Goal: Task Accomplishment & Management: Manage account settings

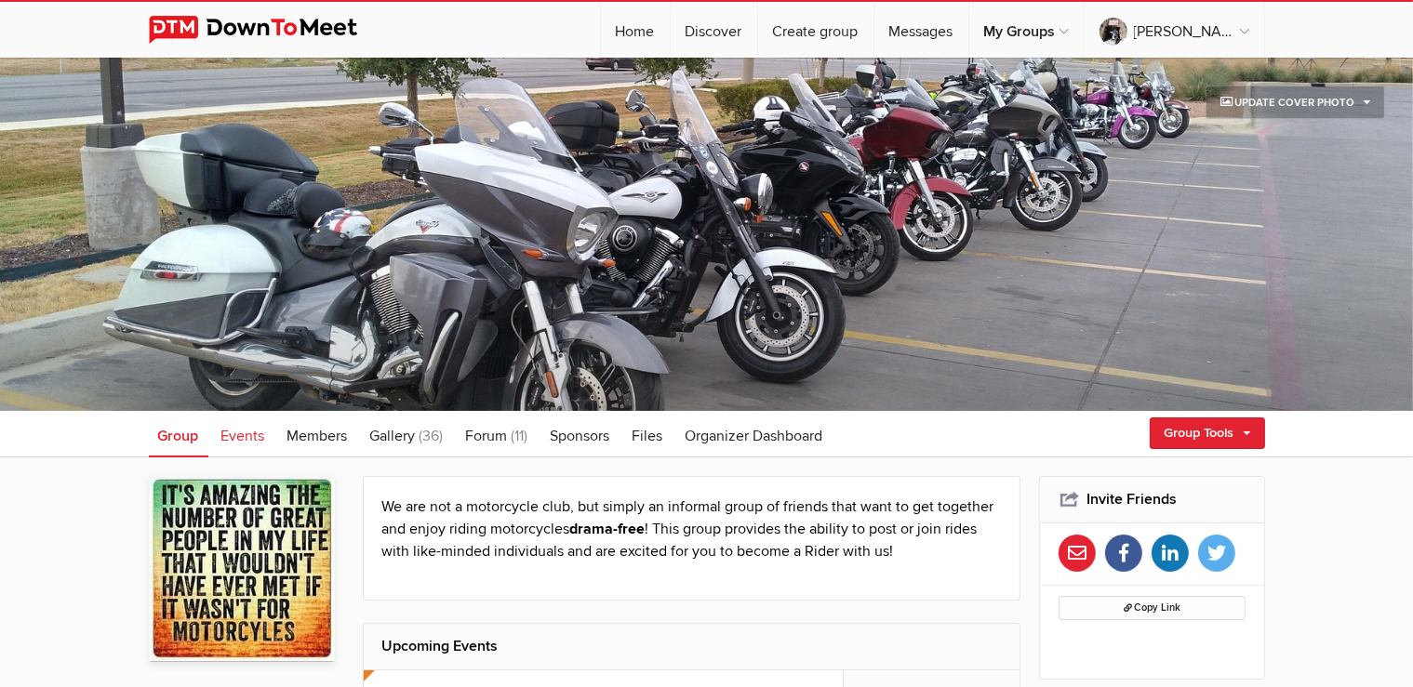
click at [262, 439] on span "Events" at bounding box center [243, 436] width 44 height 19
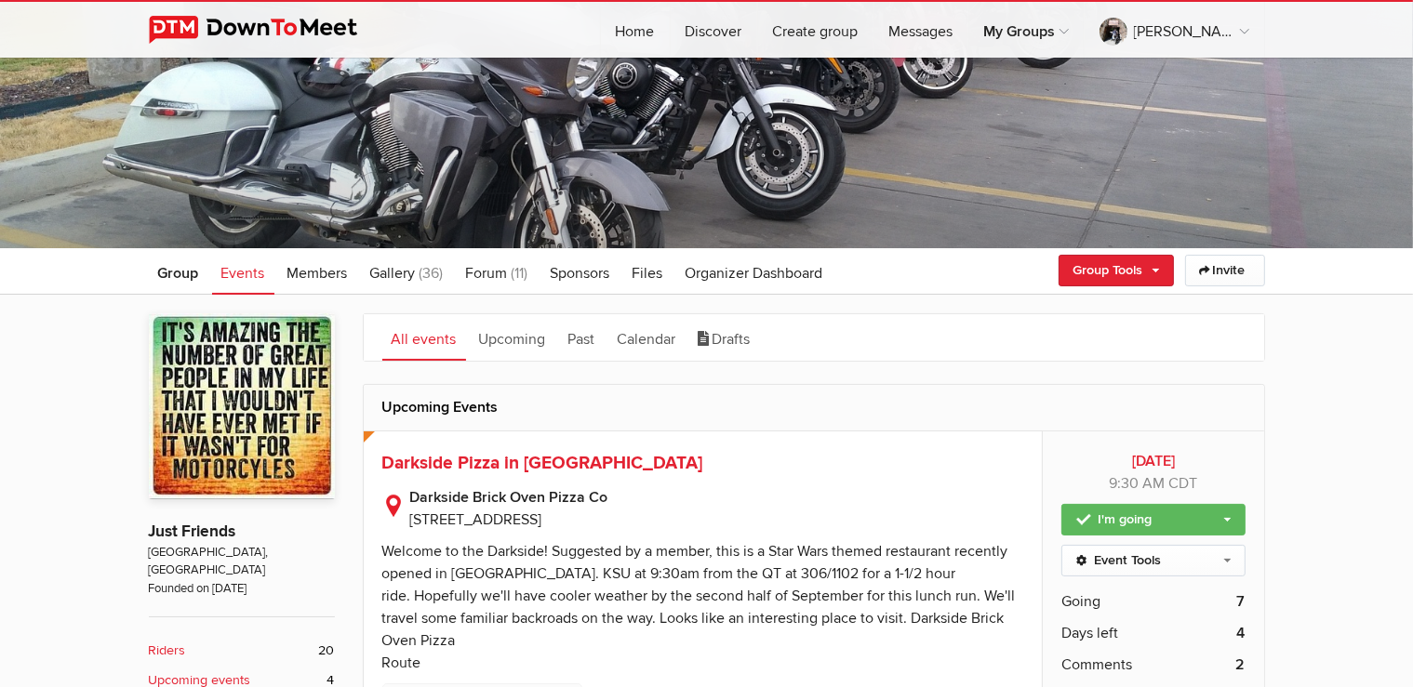
scroll to position [294, 0]
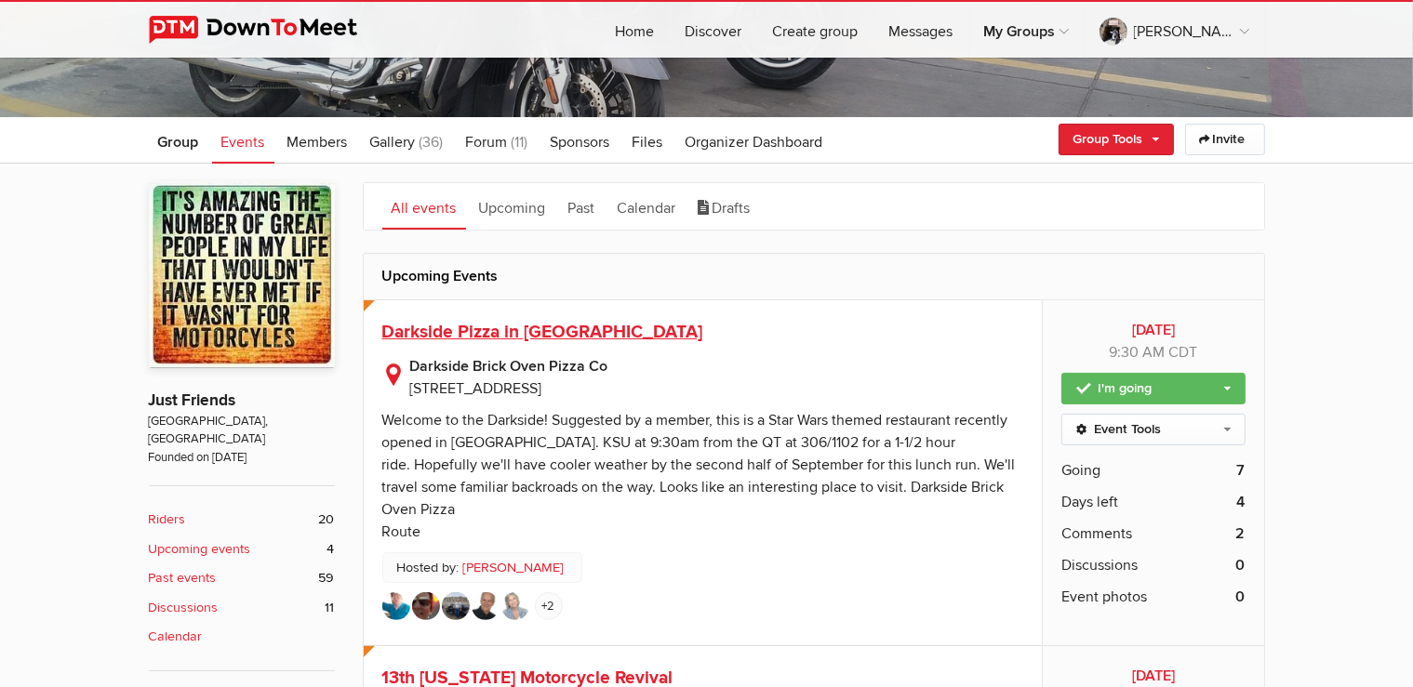
click at [501, 322] on span "Darkside Pizza in [GEOGRAPHIC_DATA]" at bounding box center [542, 332] width 321 height 22
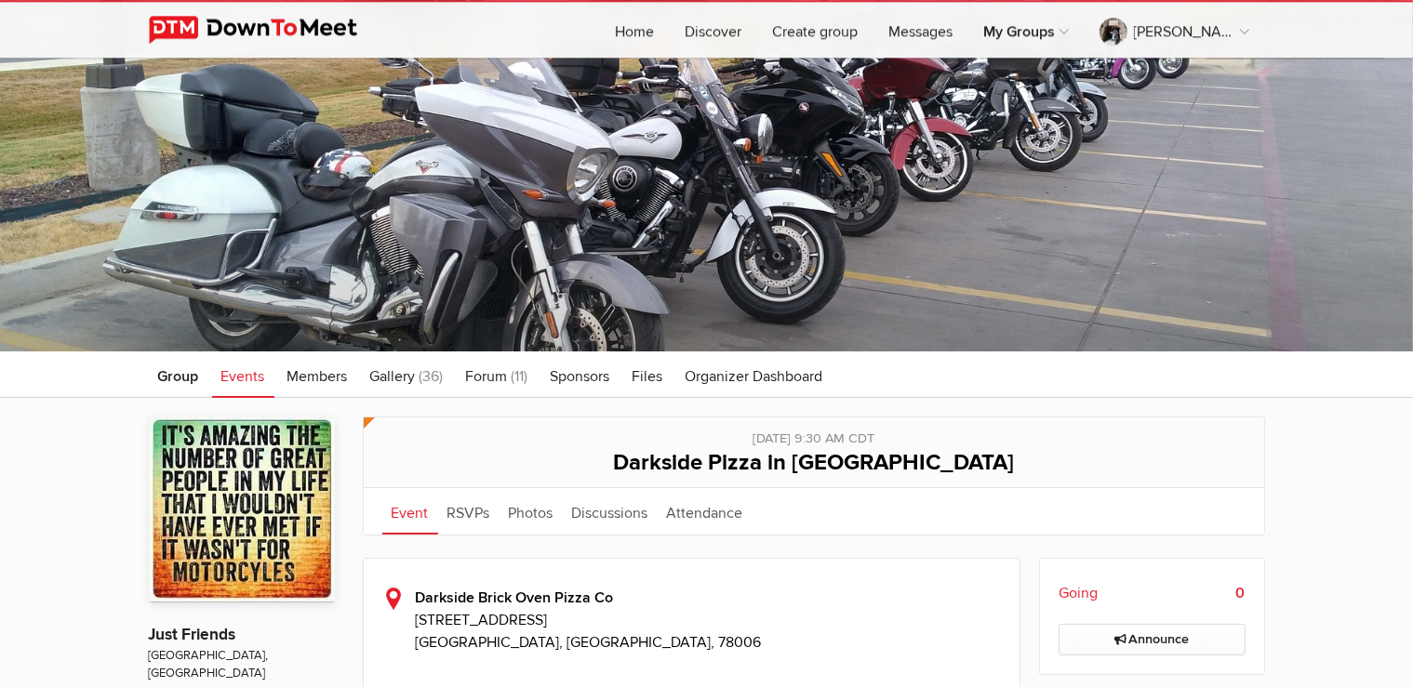
scroll to position [294, 0]
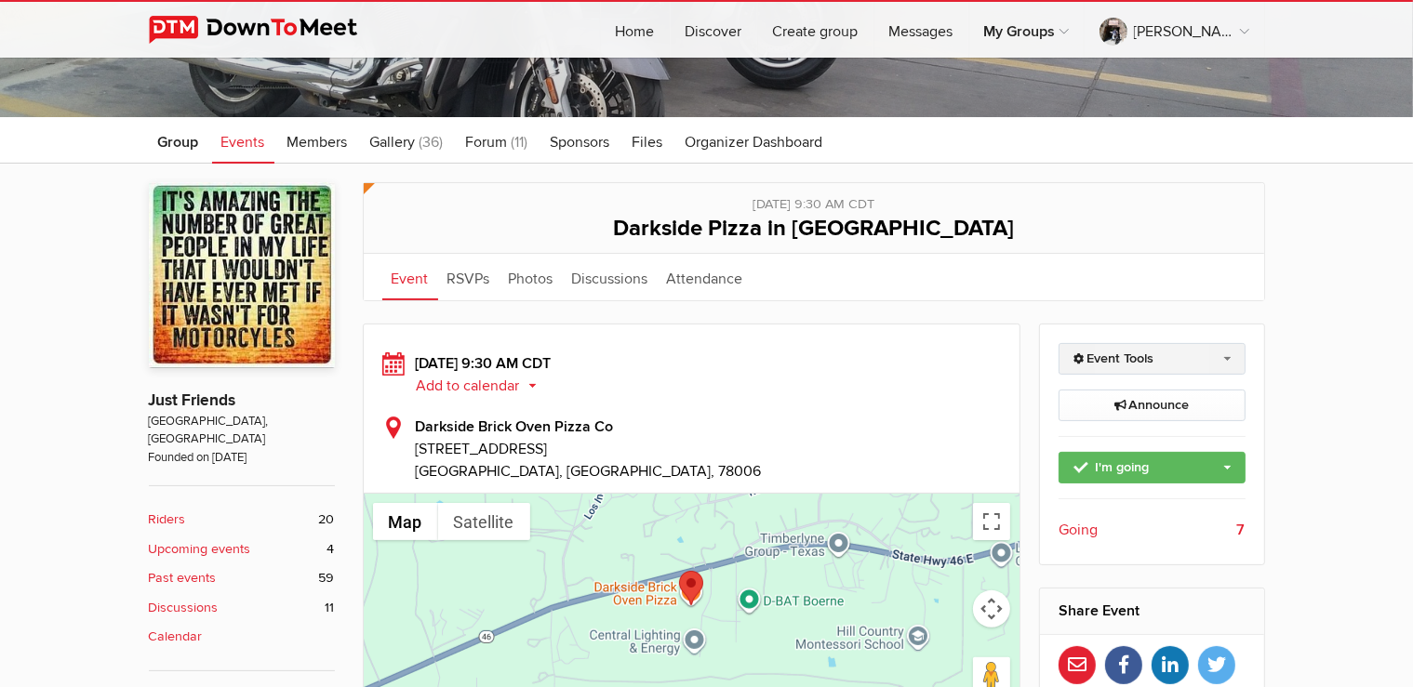
click at [1228, 353] on link "Event Tools" at bounding box center [1151, 359] width 187 height 32
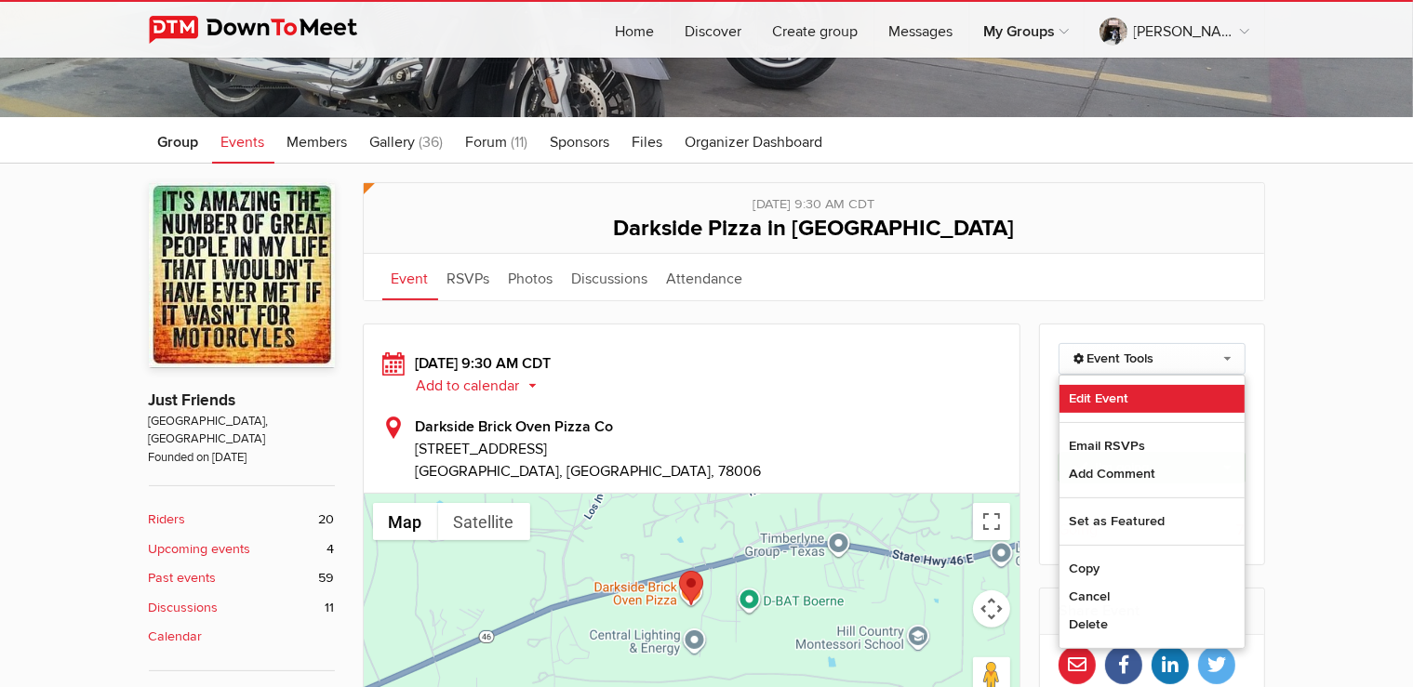
click at [1097, 394] on link "Edit Event" at bounding box center [1151, 399] width 185 height 28
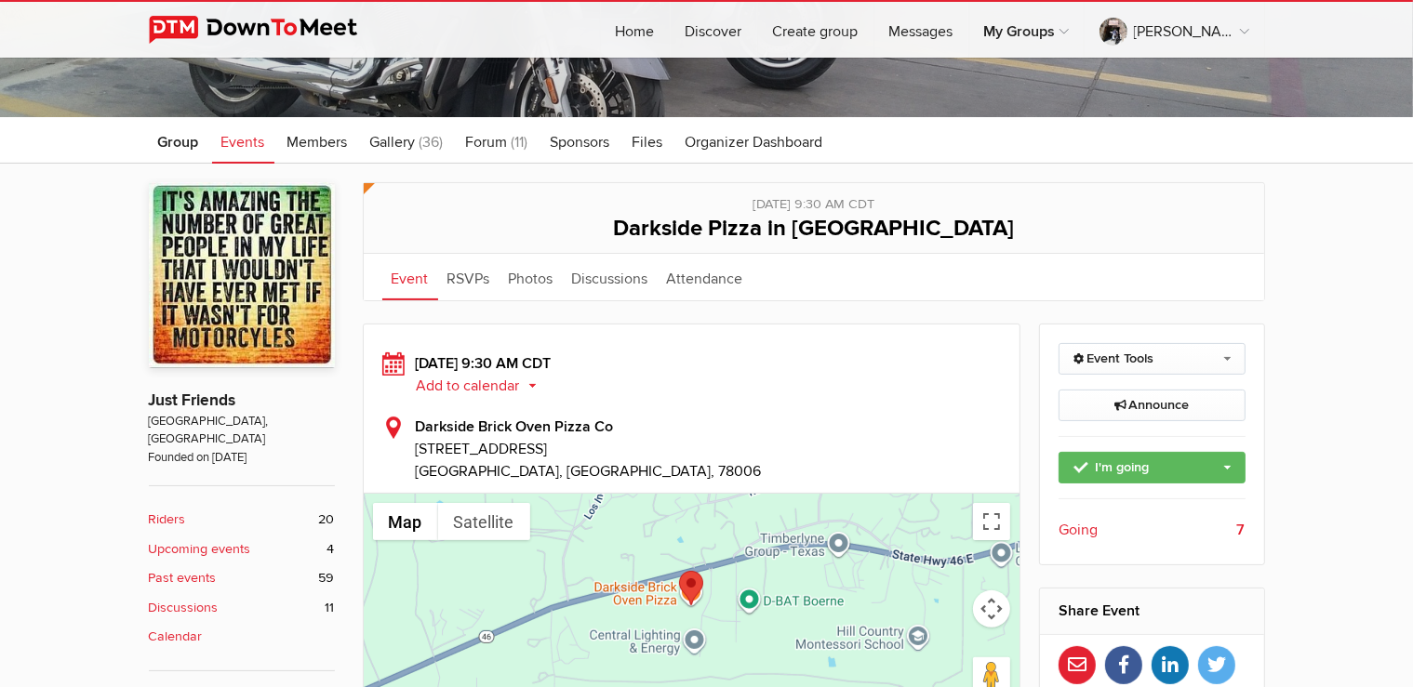
select select "9:30:00"
select select "[GEOGRAPHIC_DATA]"
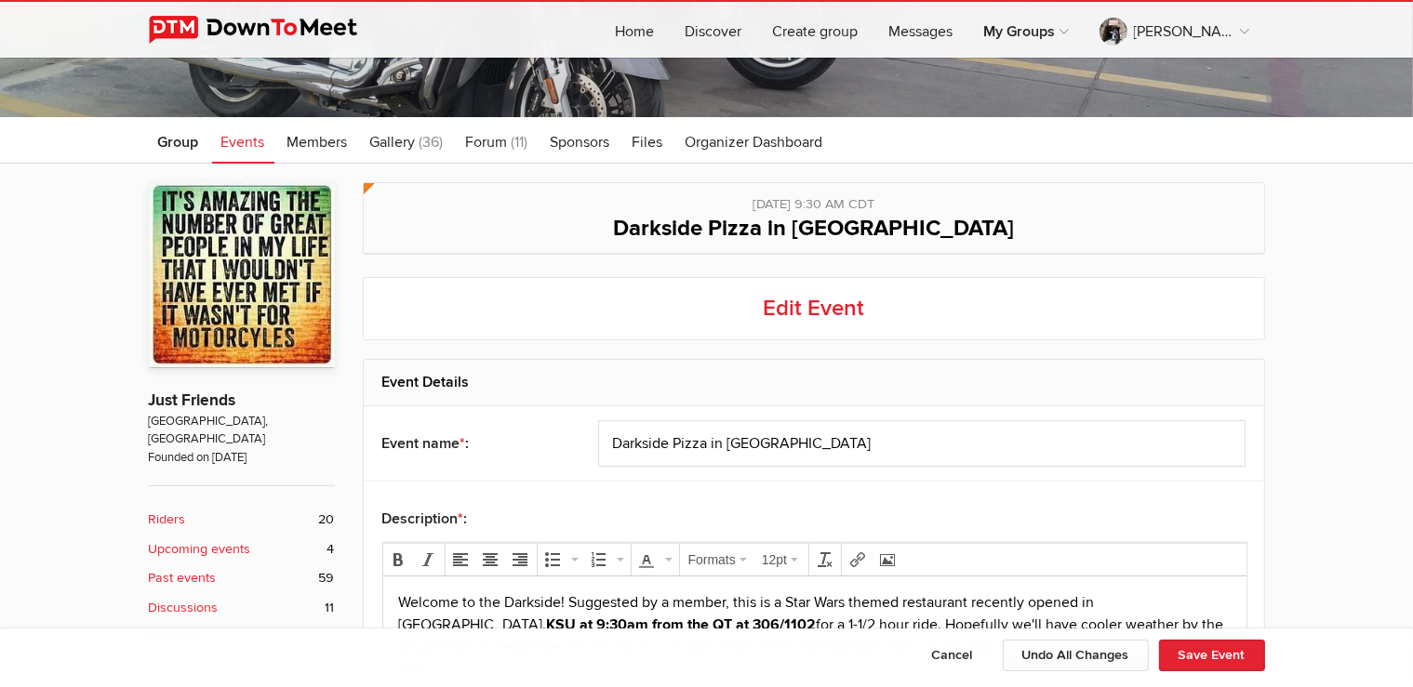
scroll to position [589, 0]
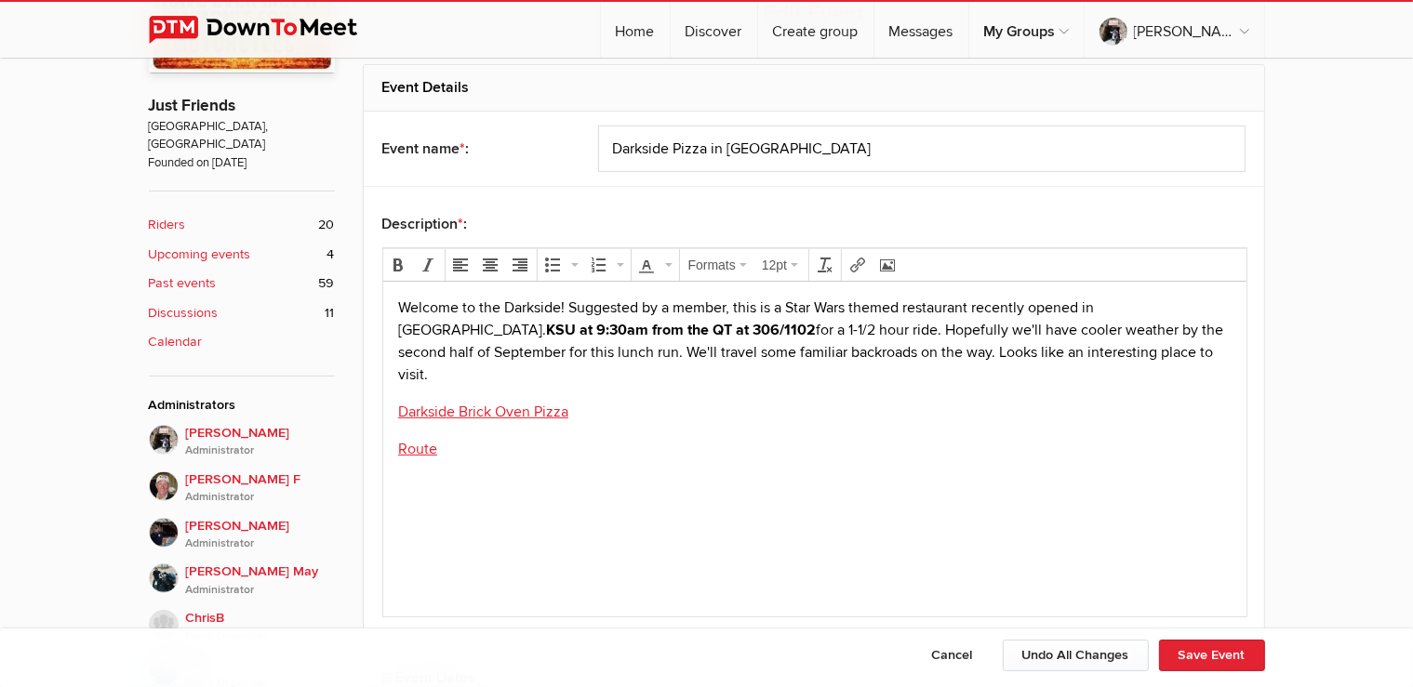
click at [1028, 487] on body "Welcome to the Darkside! Suggested by a member, this is a Star Wars themed rest…" at bounding box center [814, 409] width 848 height 225
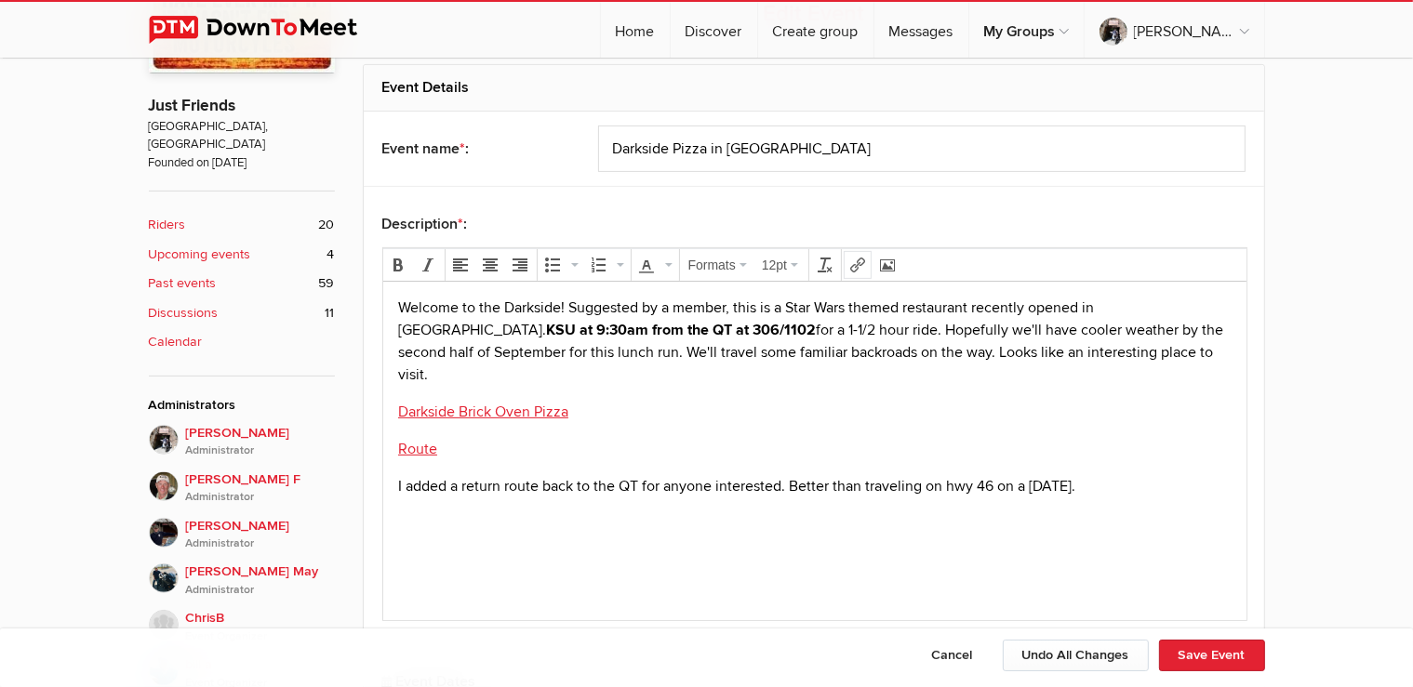
click at [850, 264] on icon "Insert/edit link" at bounding box center [857, 265] width 15 height 15
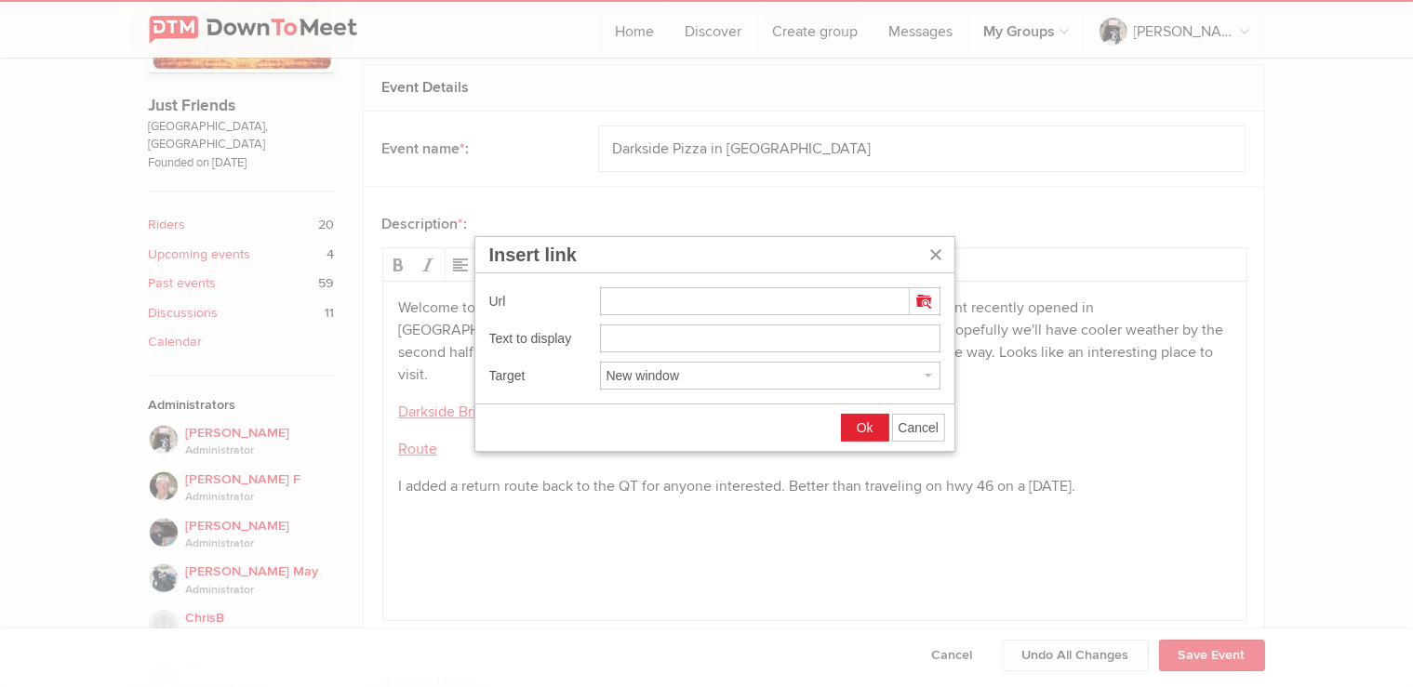
type input "[URL][DOMAIN_NAME]"
drag, startPoint x: 799, startPoint y: 343, endPoint x: 552, endPoint y: 342, distance: 246.5
click at [600, 342] on input "[URL][DOMAIN_NAME]" at bounding box center [770, 339] width 340 height 28
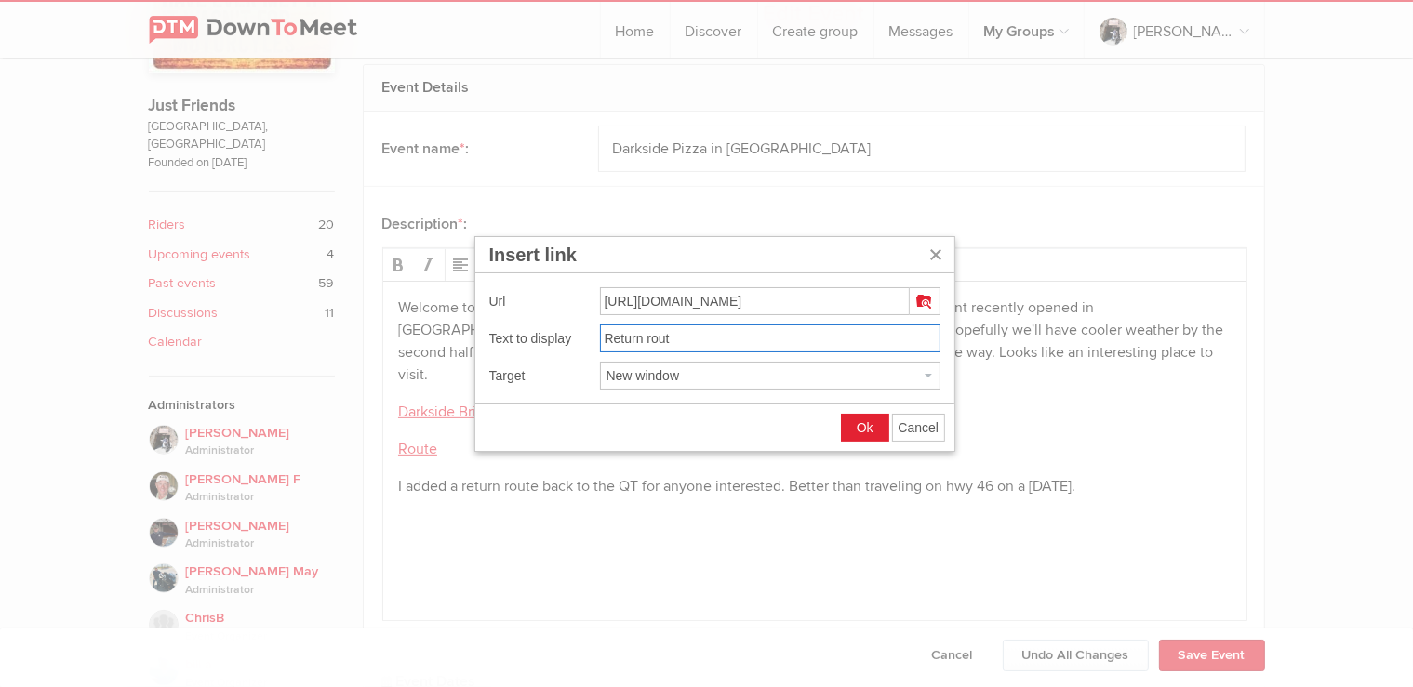
type input "Return route"
click at [861, 419] on button "Ok" at bounding box center [865, 428] width 47 height 26
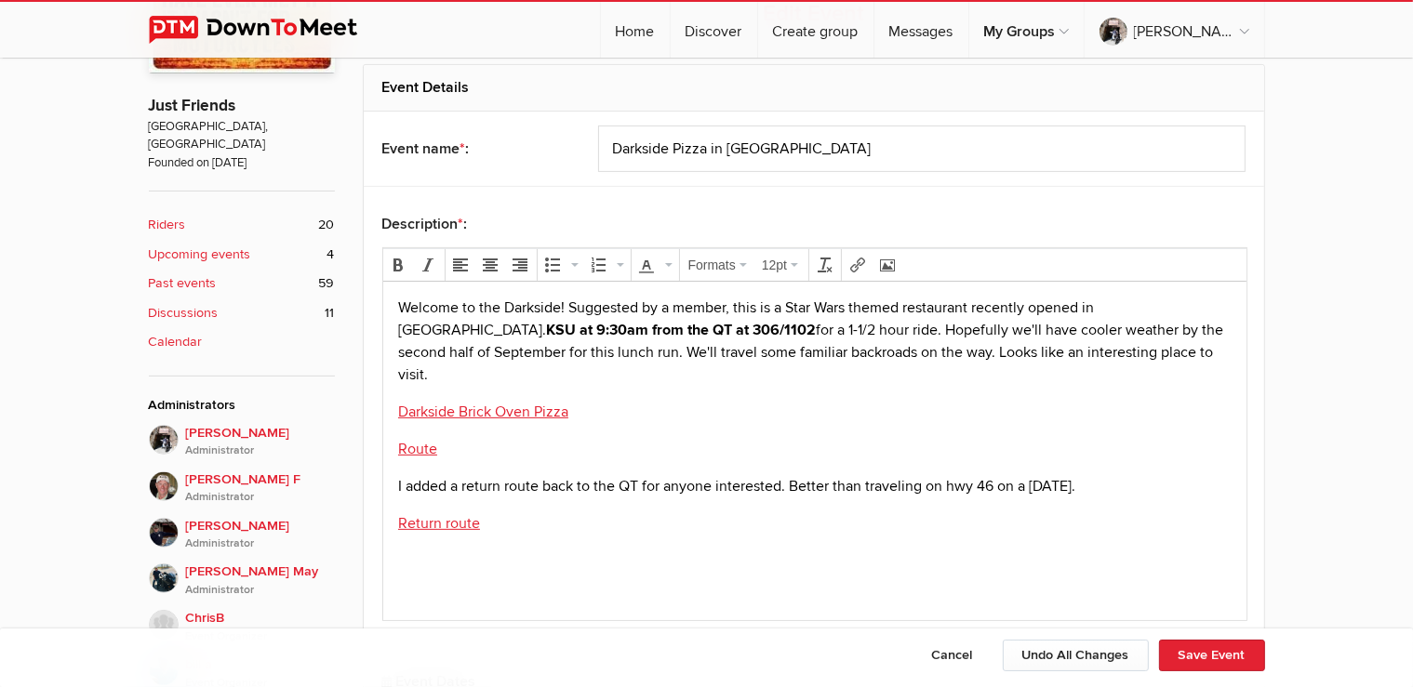
click at [1136, 475] on p "I added a return route back to the QT for anyone interested. Better than travel…" at bounding box center [813, 486] width 833 height 22
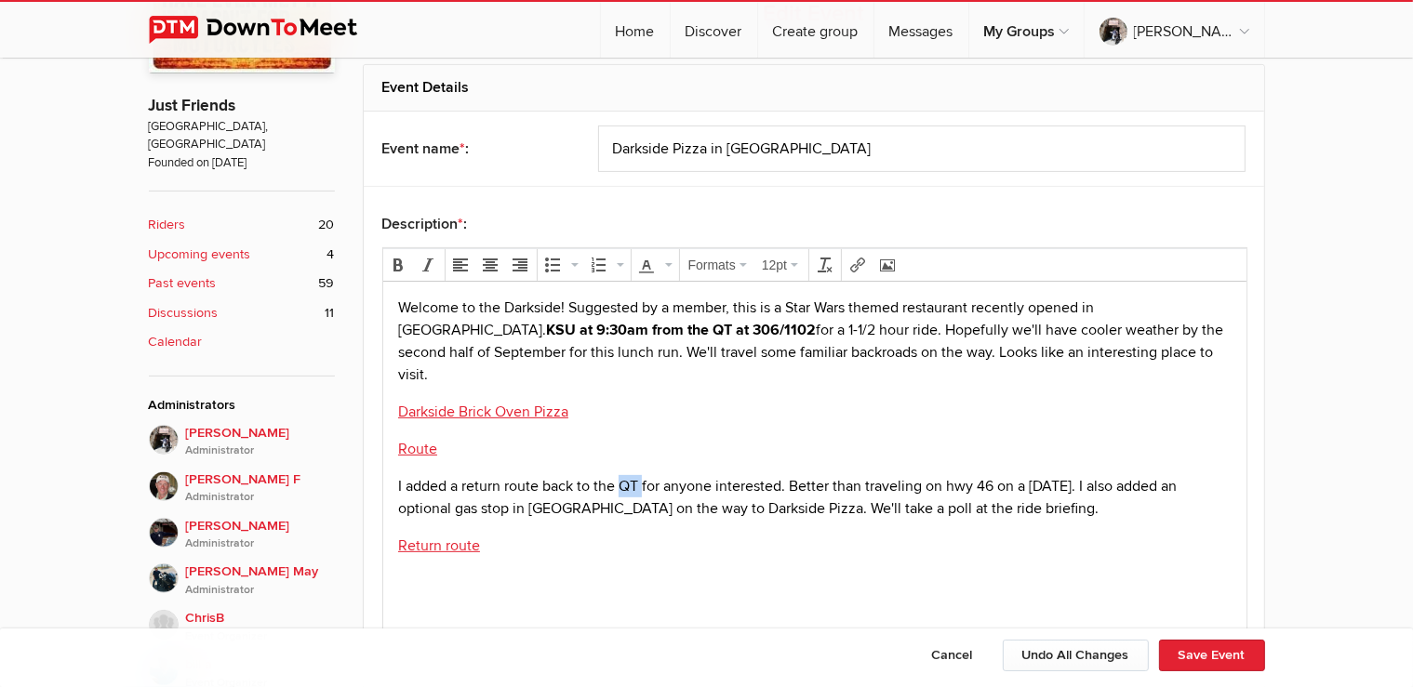
drag, startPoint x: 621, startPoint y: 460, endPoint x: 641, endPoint y: 466, distance: 20.3
click at [641, 475] on p "I added a return route back to the QT for anyone interested. Better than travel…" at bounding box center [813, 497] width 833 height 45
click at [689, 489] on p "I added a return route back to the starting point for anyone interested. Better…" at bounding box center [813, 497] width 833 height 45
click at [1197, 660] on button "Save Event" at bounding box center [1212, 656] width 106 height 32
